Goal: Check status: Check status

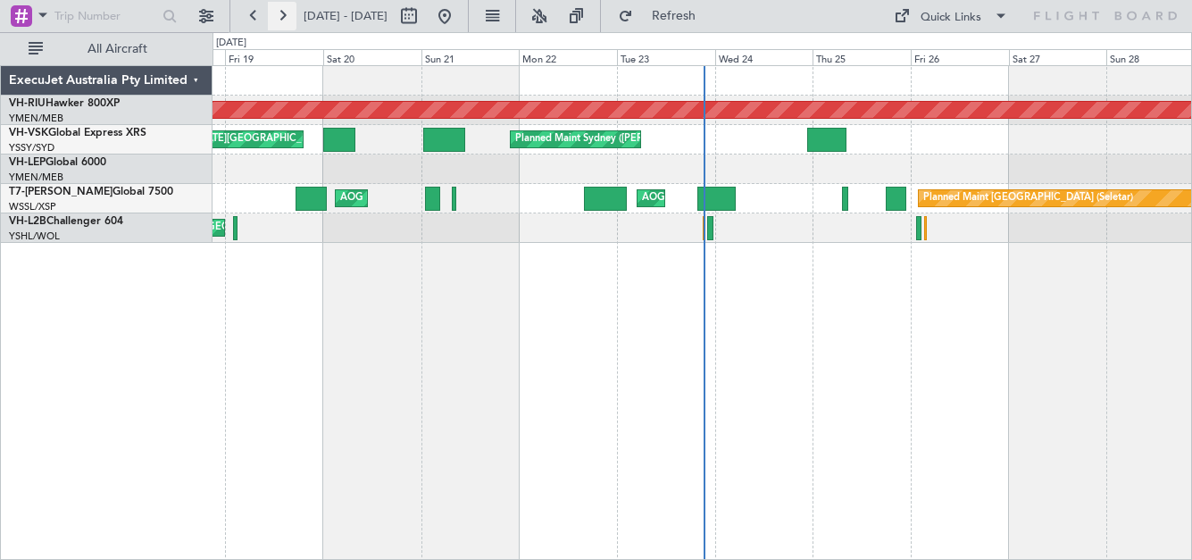
click at [282, 20] on button at bounding box center [282, 16] width 29 height 29
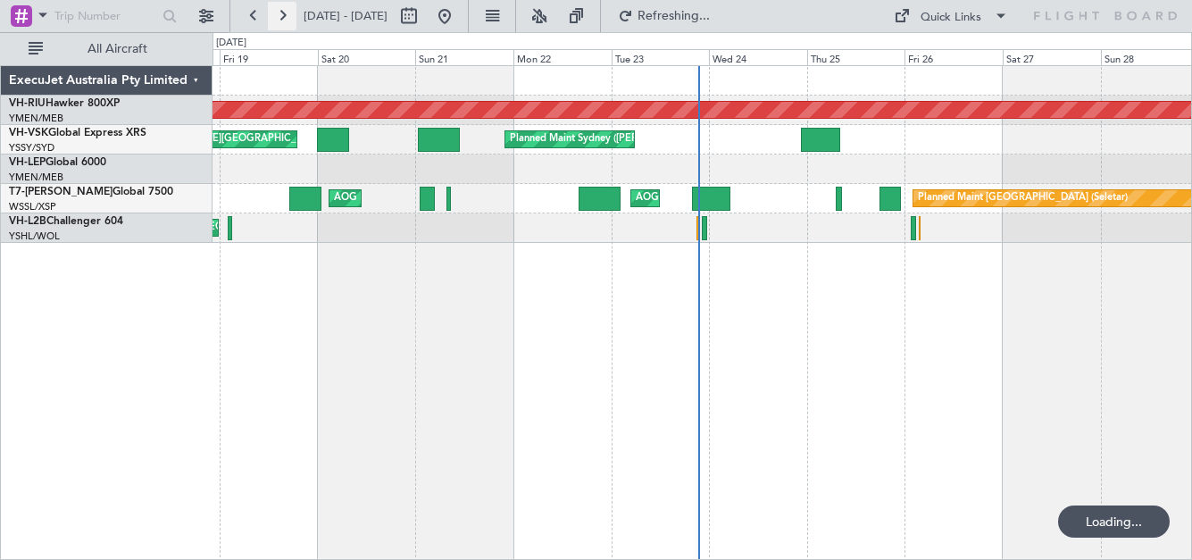
click at [282, 20] on button at bounding box center [282, 16] width 29 height 29
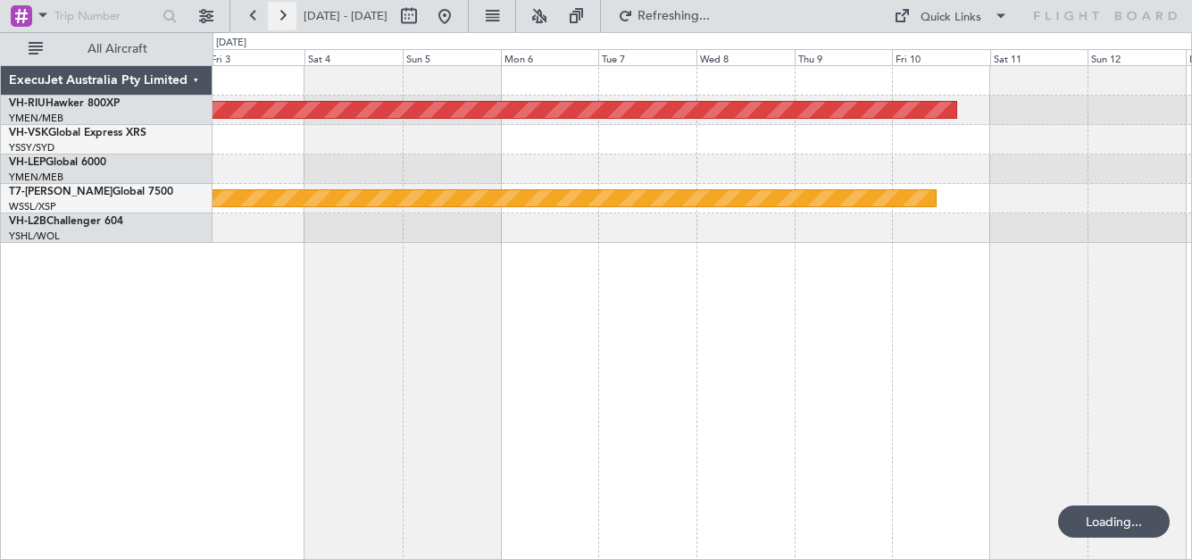
click at [281, 20] on button at bounding box center [282, 16] width 29 height 29
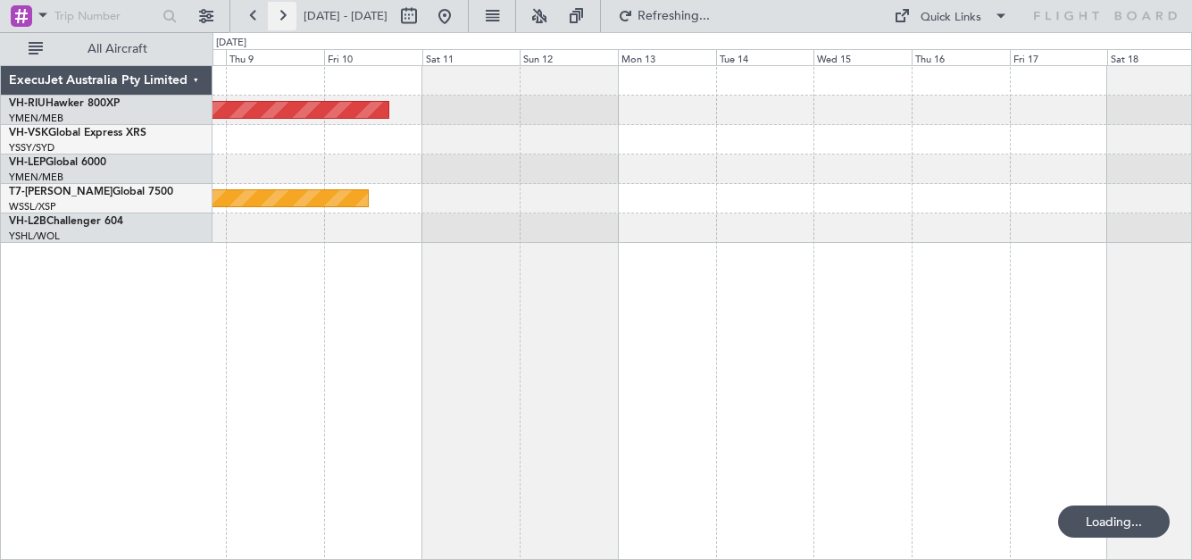
click at [281, 22] on button at bounding box center [282, 16] width 29 height 29
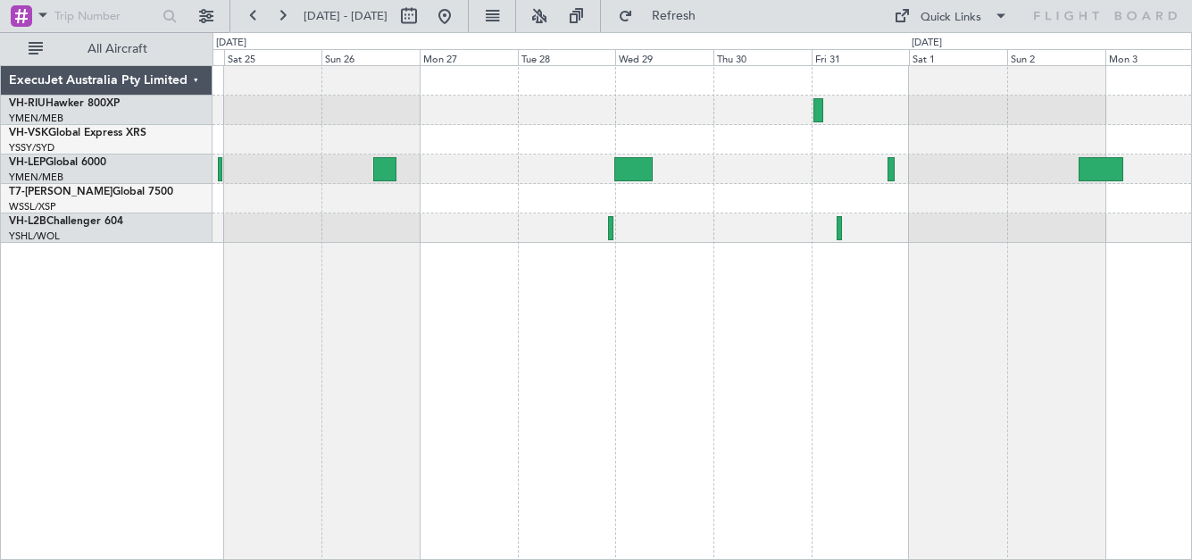
click at [736, 88] on div at bounding box center [701, 154] width 978 height 177
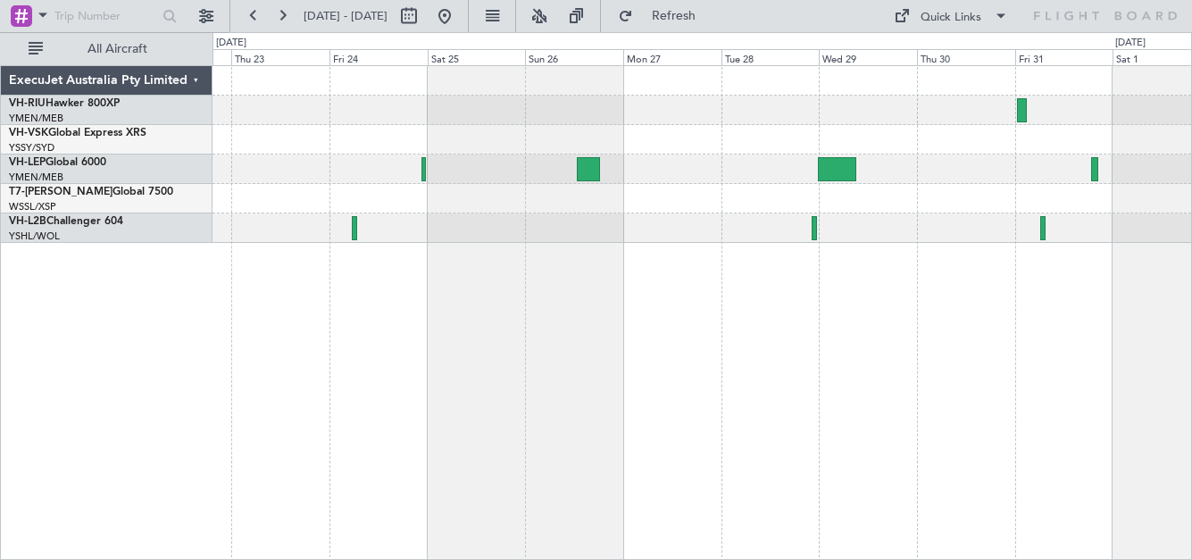
click at [625, 103] on div at bounding box center [701, 154] width 978 height 177
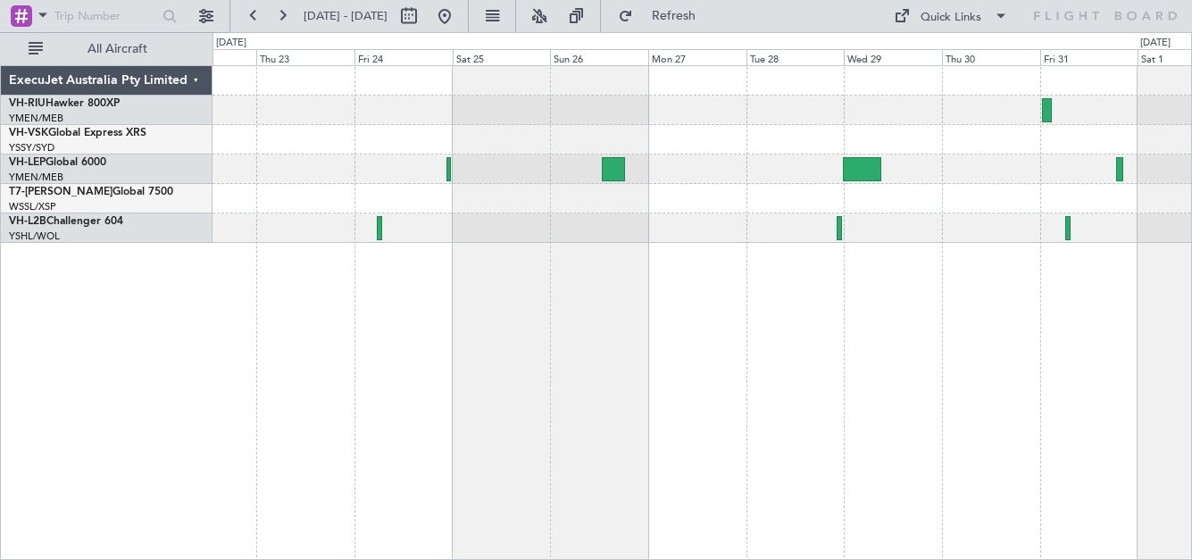
click at [594, 98] on div at bounding box center [701, 110] width 978 height 29
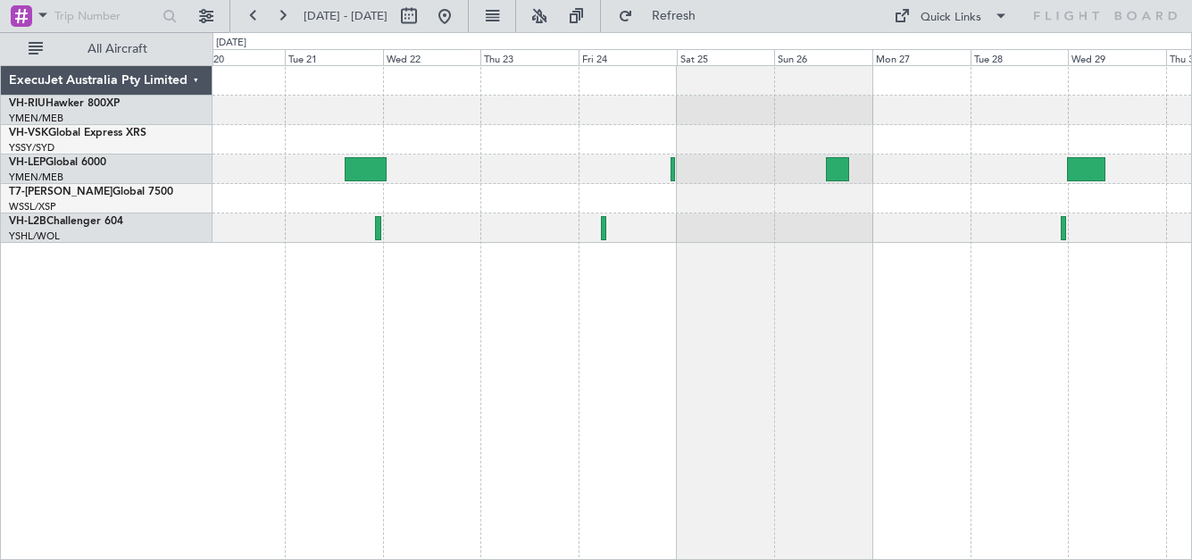
click at [431, 105] on div at bounding box center [701, 110] width 978 height 29
click at [288, 12] on button at bounding box center [282, 16] width 29 height 29
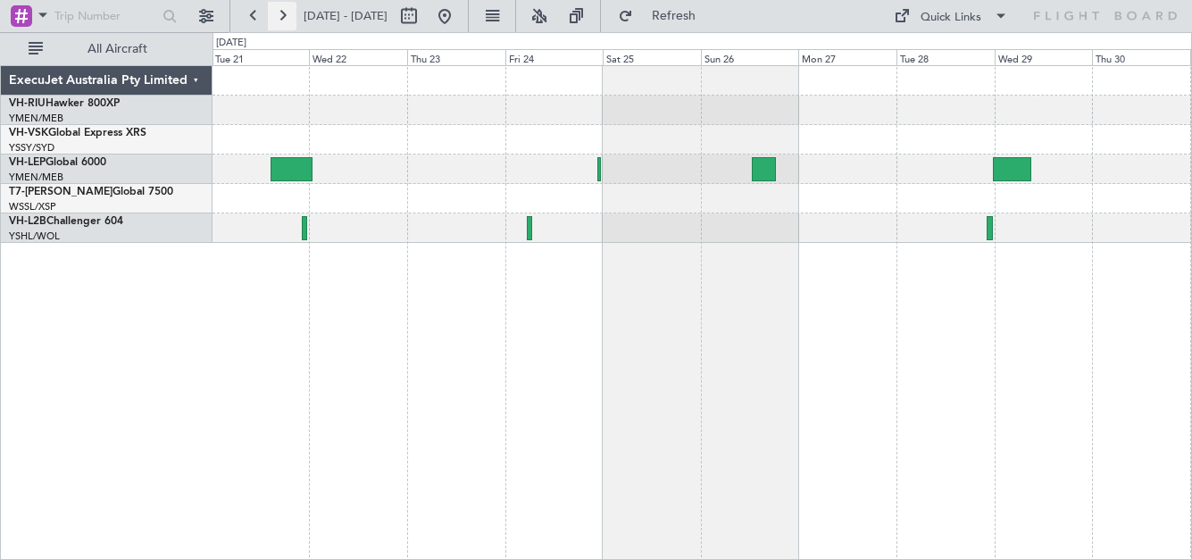
click at [289, 13] on button at bounding box center [282, 16] width 29 height 29
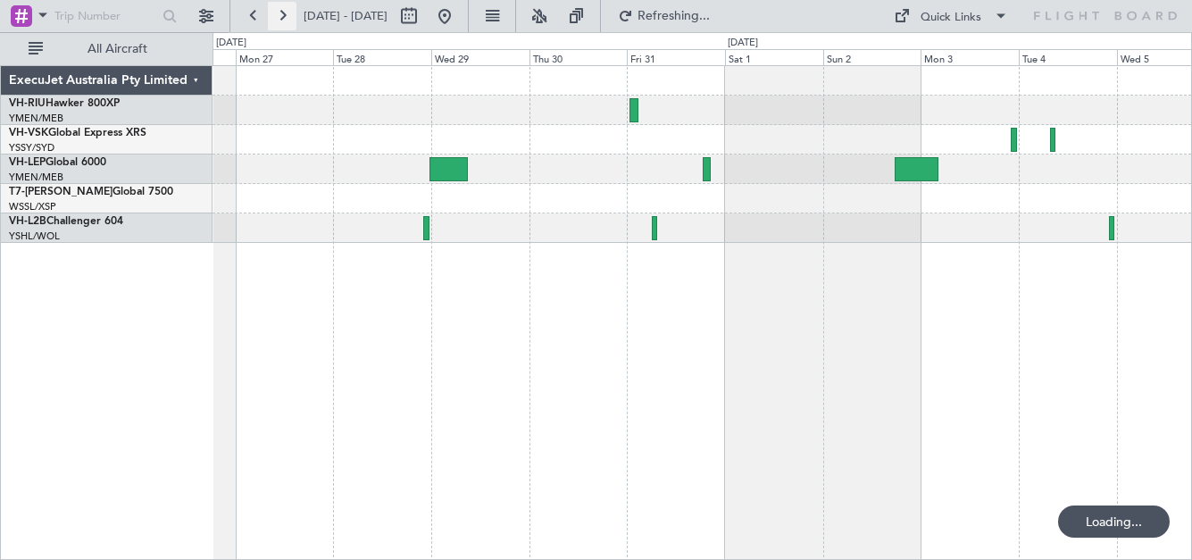
click at [288, 17] on button at bounding box center [282, 16] width 29 height 29
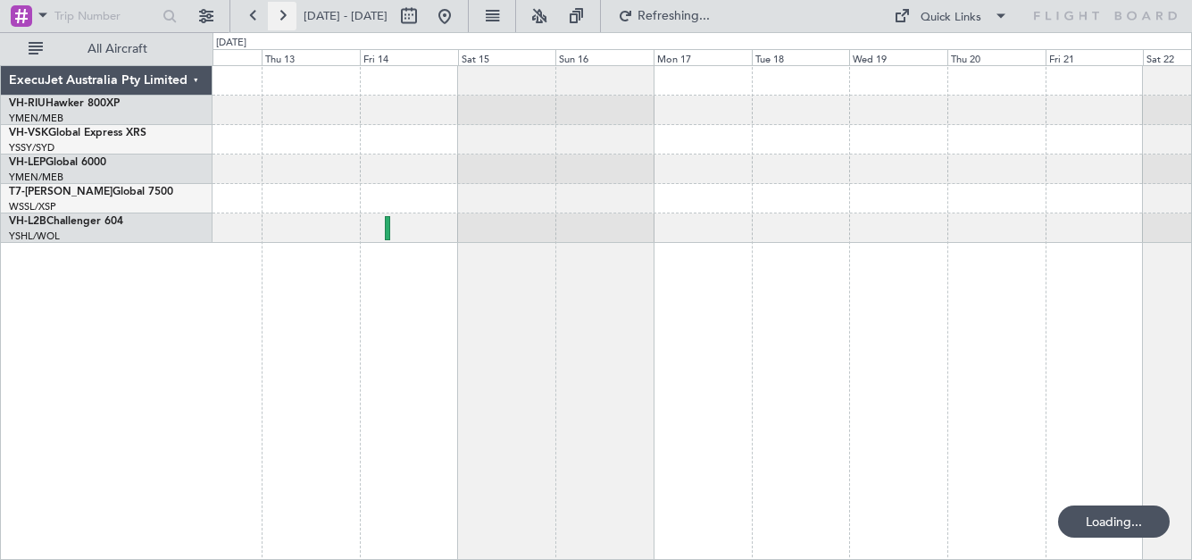
click at [288, 17] on button at bounding box center [282, 16] width 29 height 29
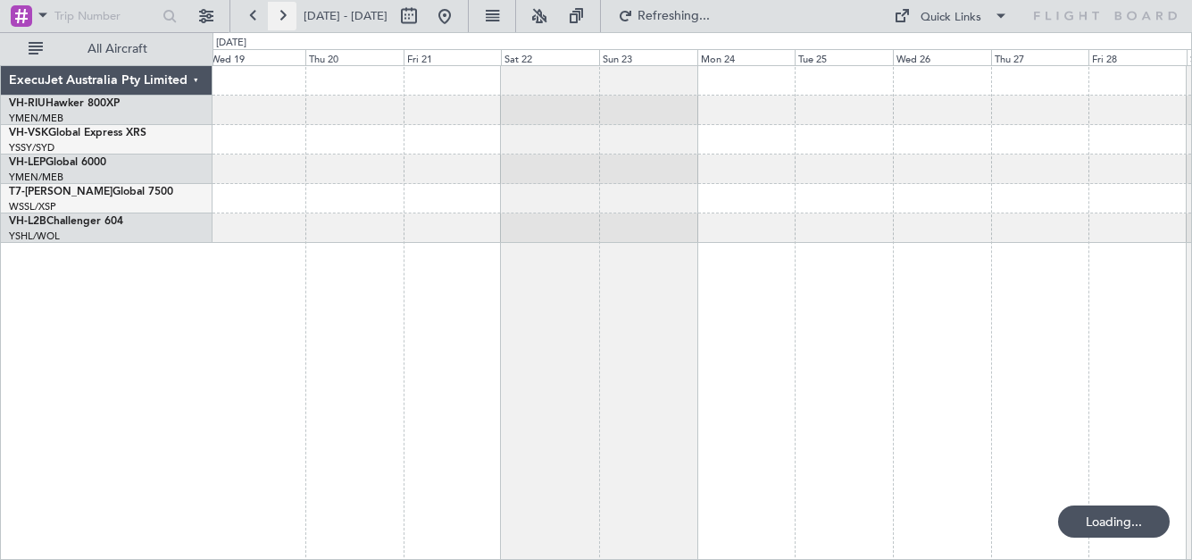
click at [288, 17] on button at bounding box center [282, 16] width 29 height 29
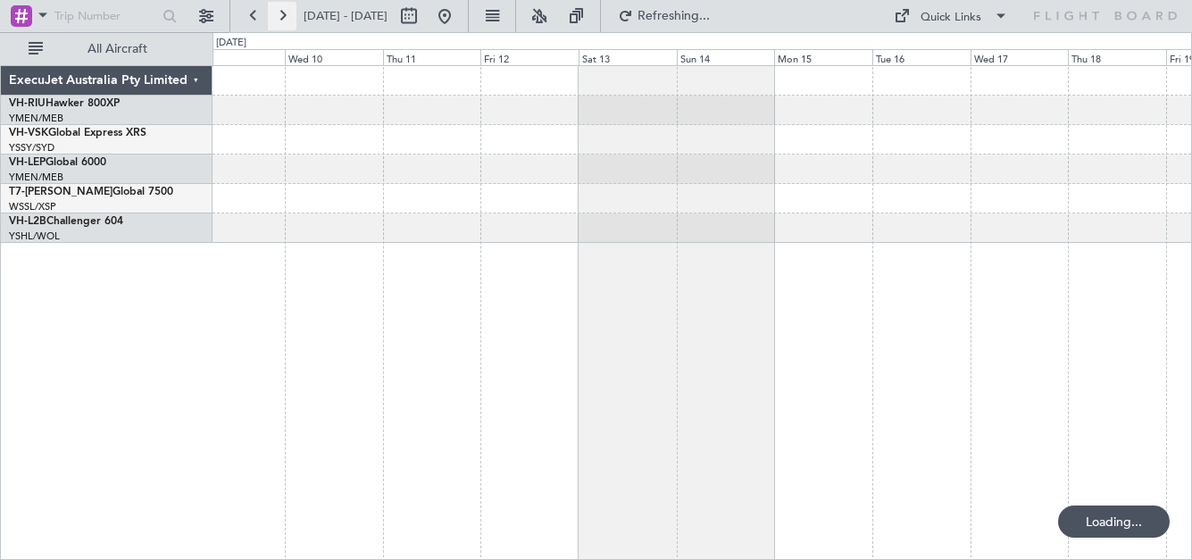
click at [288, 17] on button at bounding box center [282, 16] width 29 height 29
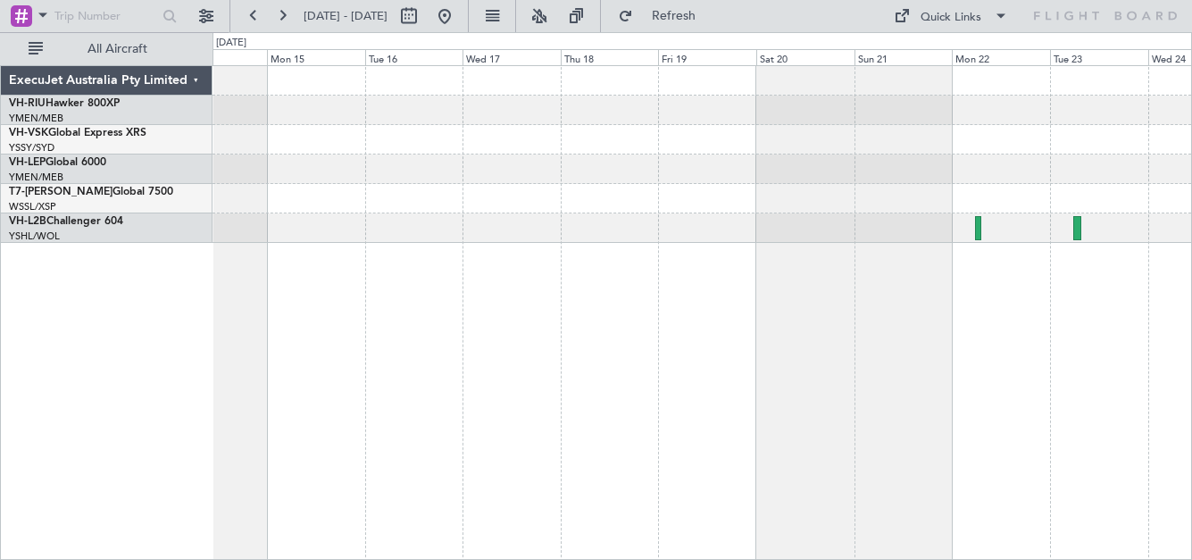
click at [758, 175] on div at bounding box center [701, 154] width 978 height 177
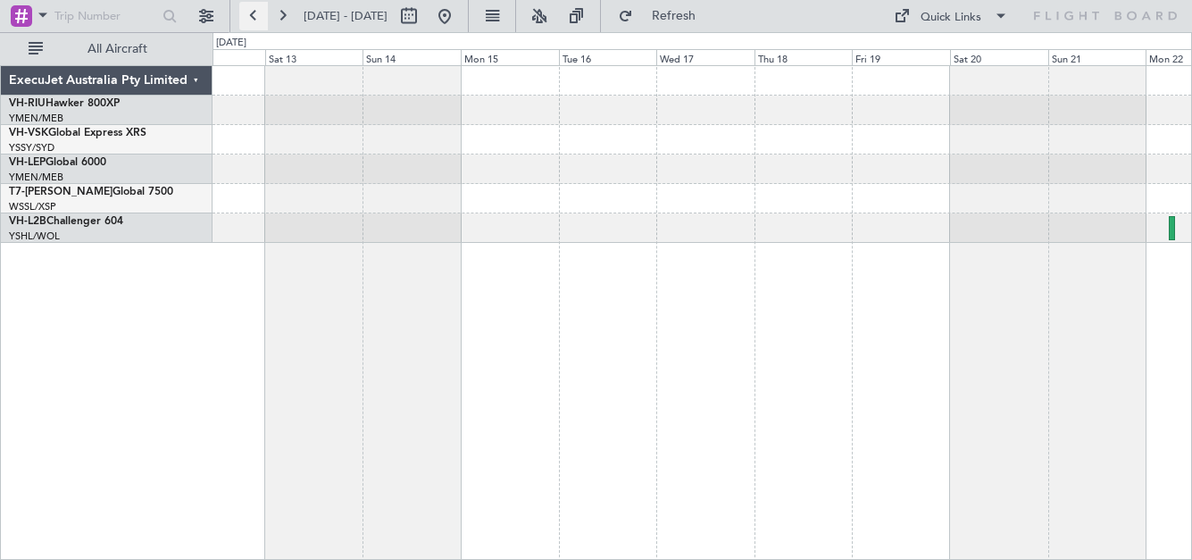
click at [248, 10] on button at bounding box center [253, 16] width 29 height 29
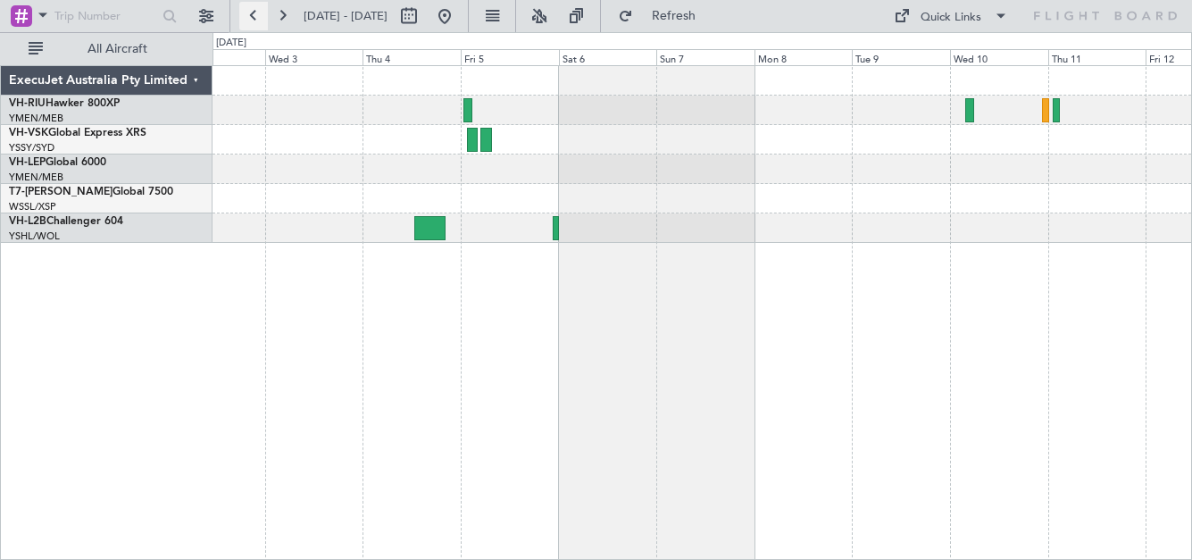
click at [248, 10] on button at bounding box center [253, 16] width 29 height 29
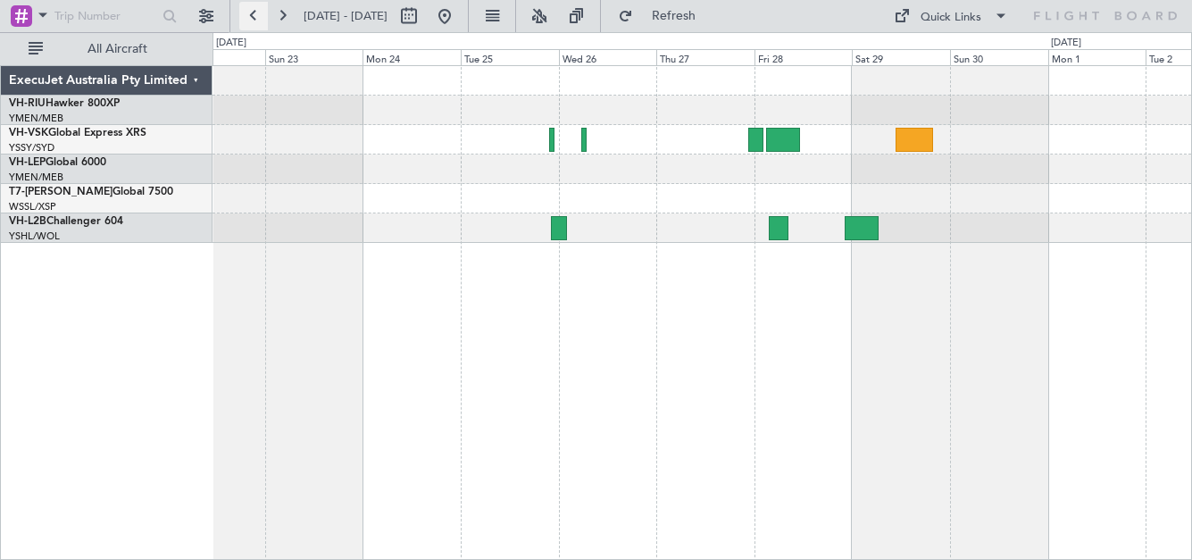
click at [248, 10] on button at bounding box center [253, 16] width 29 height 29
